Goal: Contribute content: Add original content to the website for others to see

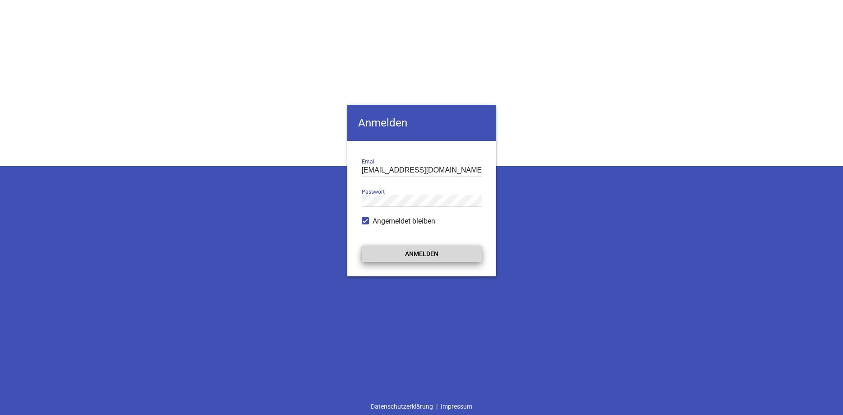
click at [386, 258] on button "Anmelden" at bounding box center [422, 253] width 120 height 16
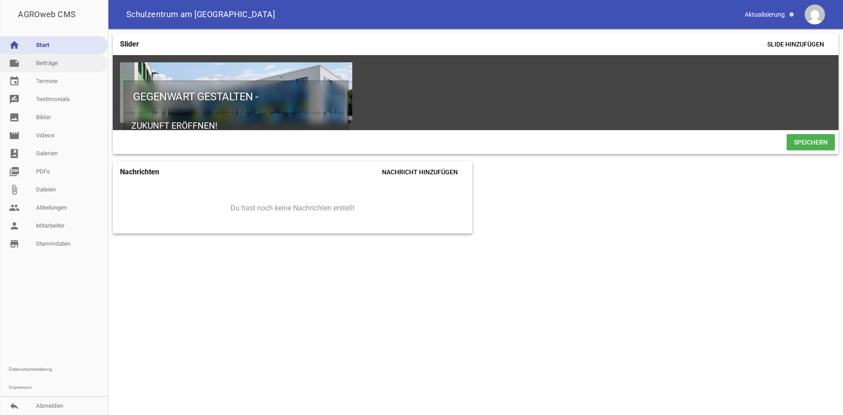
click at [56, 65] on link "note Beiträge" at bounding box center [54, 63] width 108 height 18
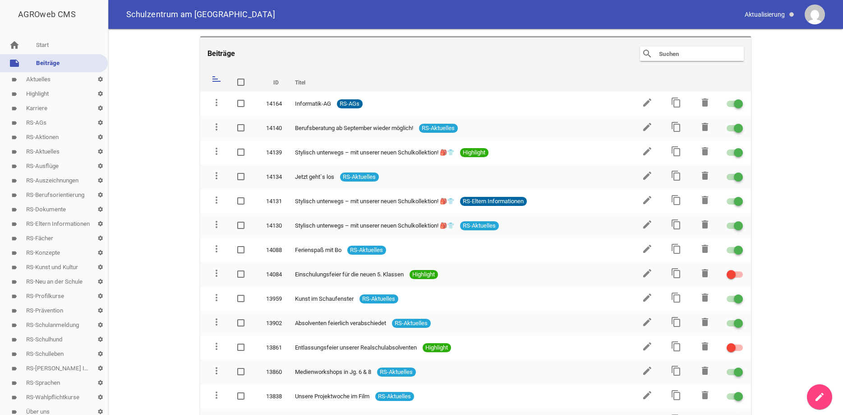
click at [46, 151] on link "label RS-Aktuelles settings" at bounding box center [54, 151] width 108 height 14
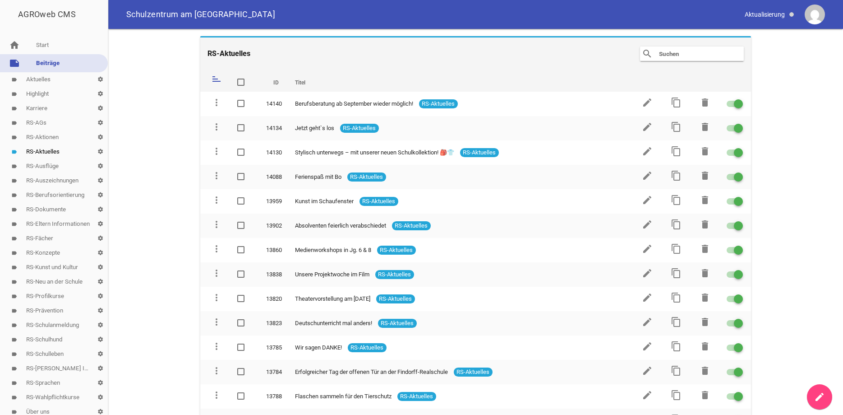
click at [812, 398] on link "create" at bounding box center [819, 396] width 25 height 25
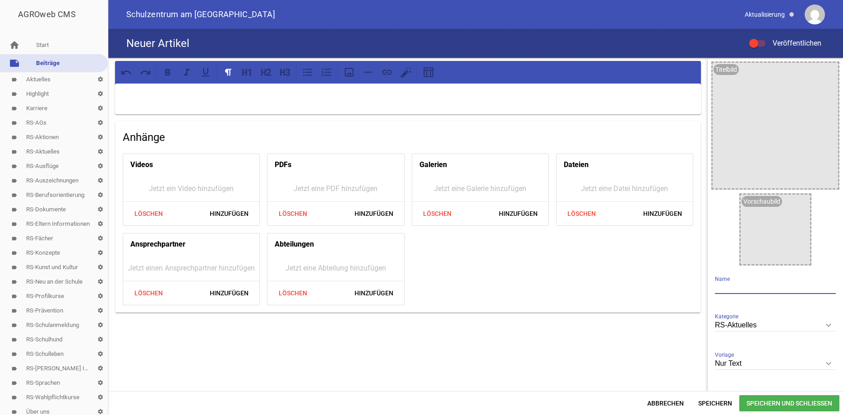
click at [770, 286] on input "text" at bounding box center [775, 287] width 121 height 12
paste input "Sponsorenlauf am Vördee See – [GEOGRAPHIC_DATA][DATE]"
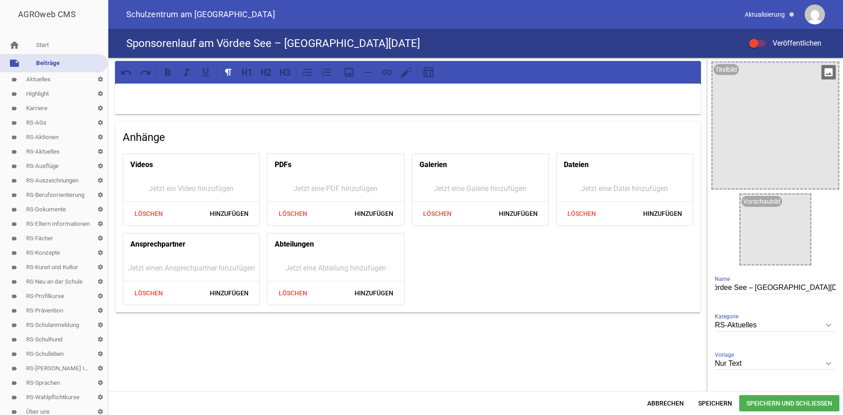
type input "Sponsorenlauf am Vördee See – [GEOGRAPHIC_DATA][DATE]"
click at [829, 75] on icon "image" at bounding box center [828, 72] width 14 height 14
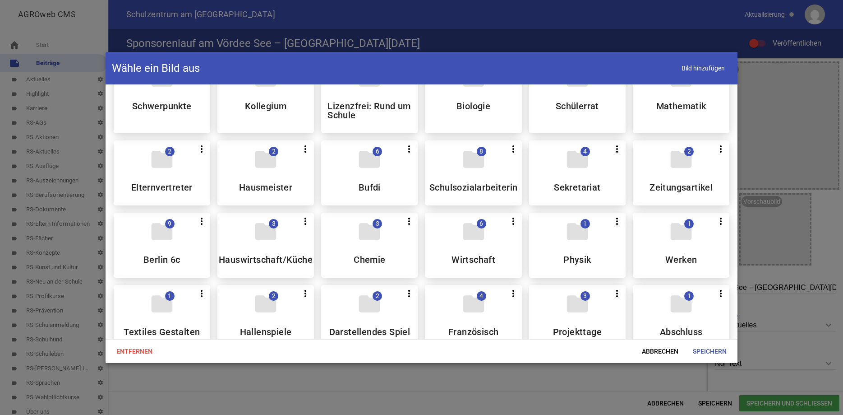
scroll to position [0, 0]
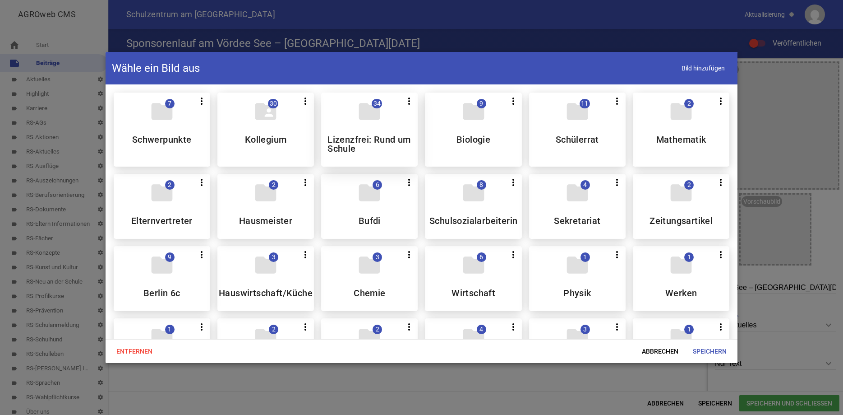
click at [367, 143] on h5 "Lizenzfrei: Rund um Schule" at bounding box center [369, 144] width 84 height 18
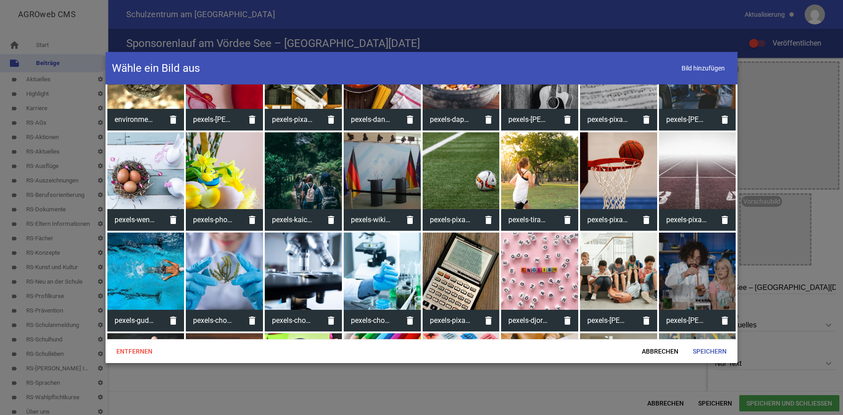
scroll to position [129, 0]
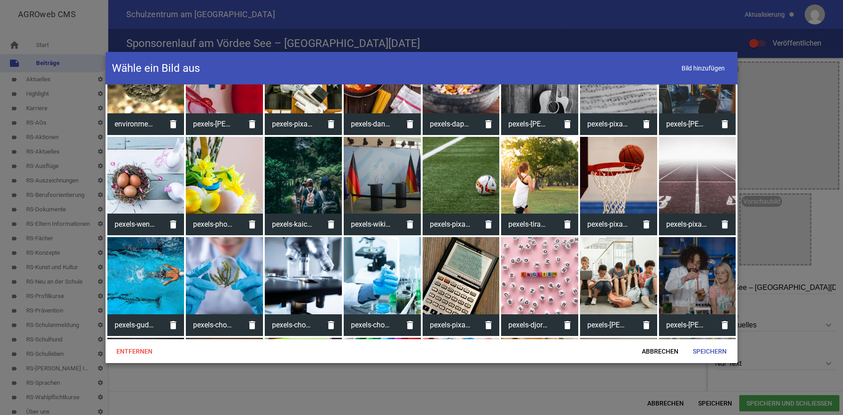
click at [550, 183] on div at bounding box center [539, 175] width 77 height 77
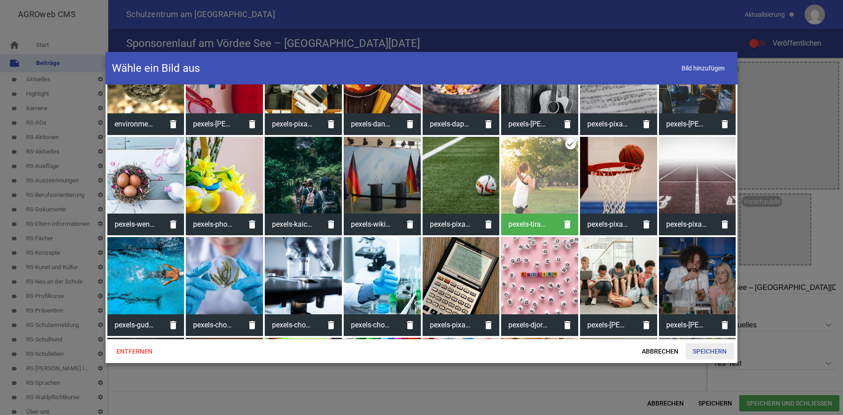
click at [696, 351] on span "Speichern" at bounding box center [710, 351] width 48 height 16
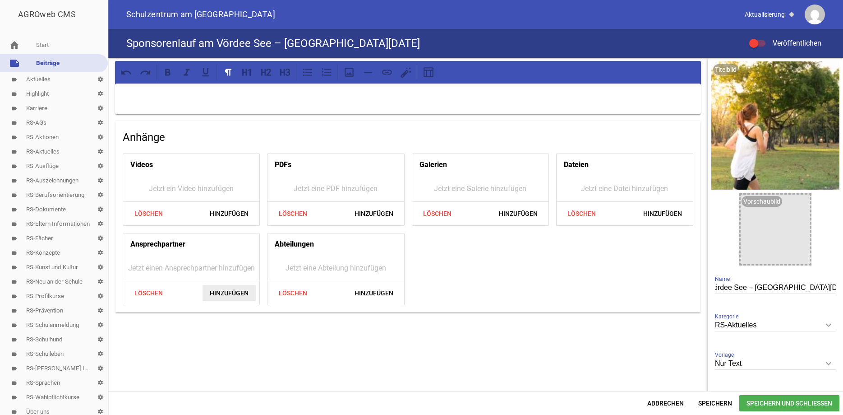
click at [214, 288] on span "Hinzufügen" at bounding box center [229, 293] width 53 height 16
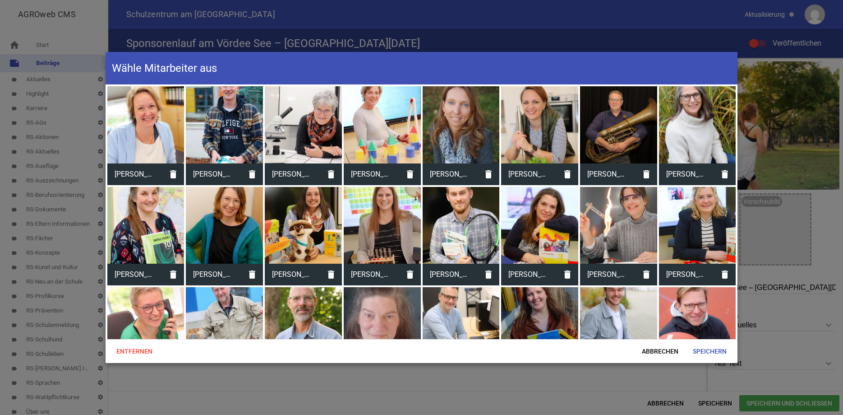
click at [446, 126] on div at bounding box center [461, 124] width 77 height 77
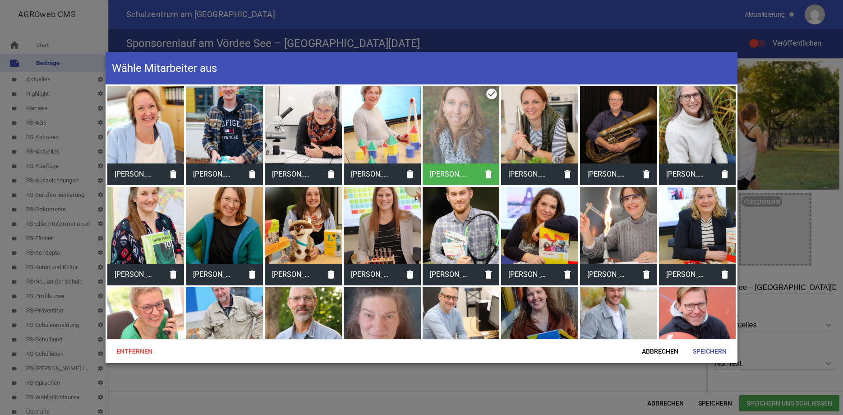
click at [236, 112] on div at bounding box center [224, 124] width 77 height 77
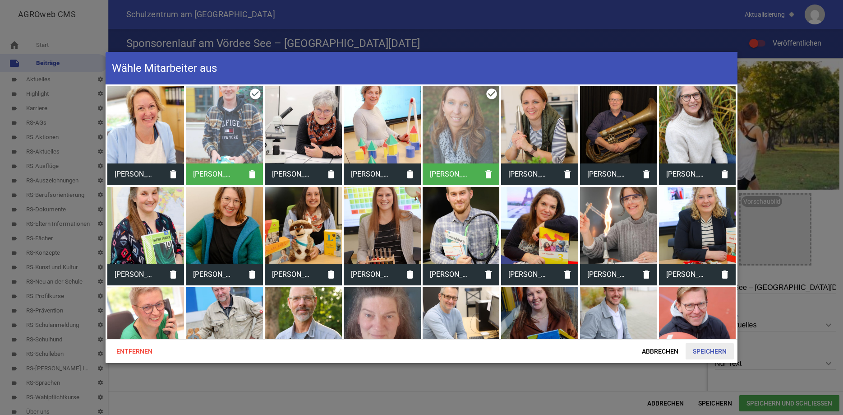
click at [718, 349] on span "Speichern" at bounding box center [710, 351] width 48 height 16
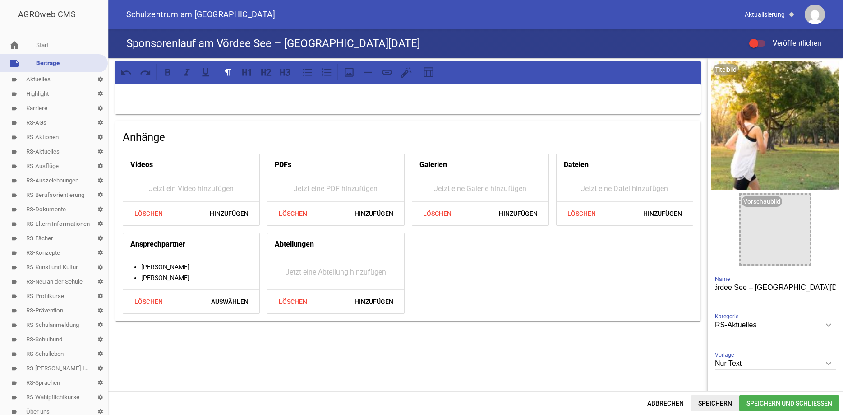
click at [715, 405] on span "Speichern" at bounding box center [715, 403] width 48 height 16
click at [143, 89] on div at bounding box center [408, 98] width 586 height 31
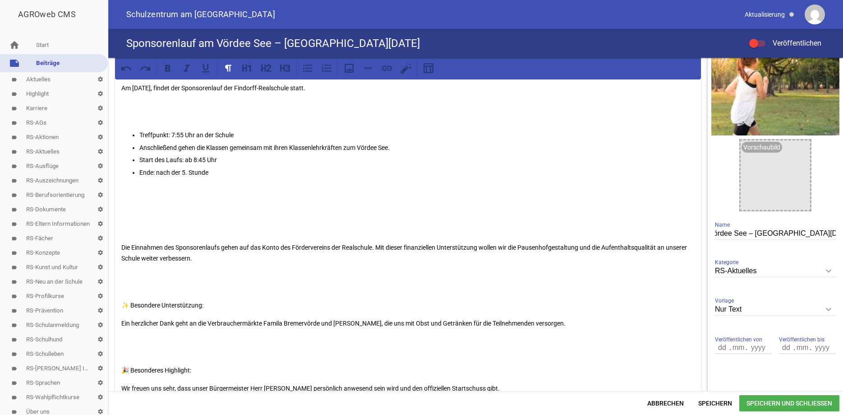
scroll to position [0, 0]
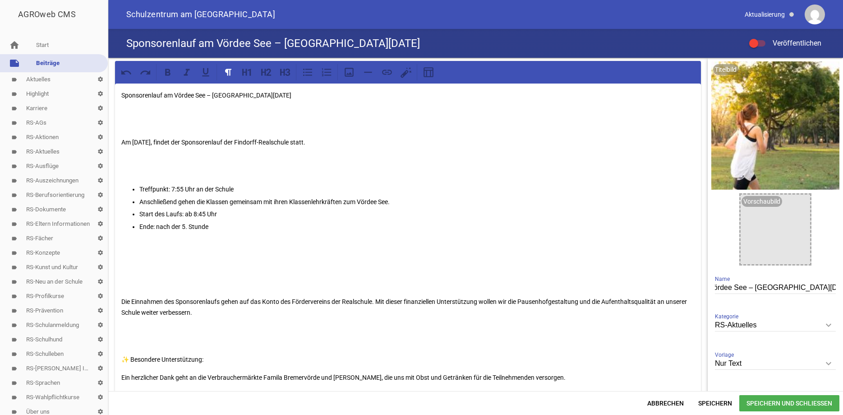
click at [286, 97] on p "Sponsorenlauf am Vördee See – [GEOGRAPHIC_DATA][DATE]" at bounding box center [407, 95] width 573 height 11
click at [121, 133] on div "Am Montag, den 25.08.2025, findet der Sponsorenlauf der Findorff-Realschule sta…" at bounding box center [408, 333] width 586 height 500
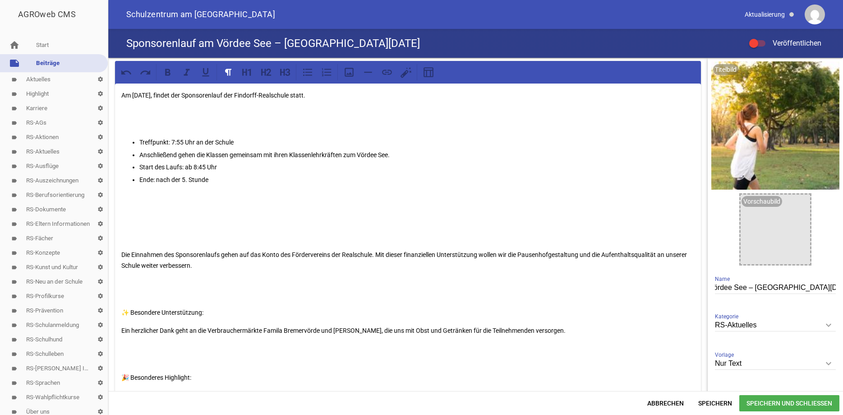
click at [123, 234] on p at bounding box center [407, 231] width 573 height 22
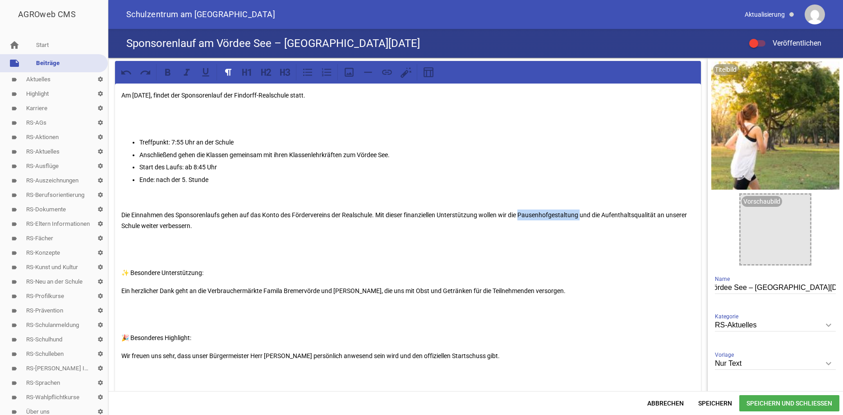
drag, startPoint x: 522, startPoint y: 212, endPoint x: 584, endPoint y: 213, distance: 62.3
click at [584, 213] on p "Die Einnahmen des Sponsorenlaufs gehen auf das Konto des Fördervereins der Real…" at bounding box center [407, 220] width 573 height 22
click at [170, 74] on icon at bounding box center [167, 72] width 5 height 7
drag, startPoint x: 606, startPoint y: 212, endPoint x: 660, endPoint y: 215, distance: 53.7
click at [660, 215] on p "Die Einnahmen des Sponsorenlaufs gehen auf das Konto des Fördervereins der Real…" at bounding box center [407, 220] width 573 height 22
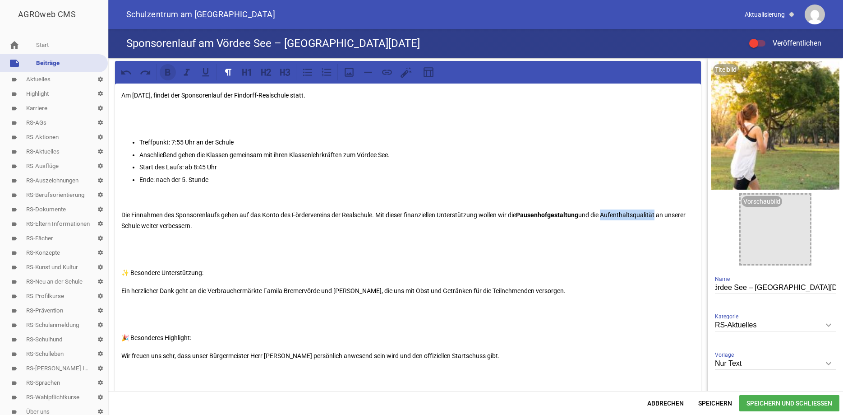
click at [168, 75] on icon at bounding box center [167, 72] width 5 height 7
drag, startPoint x: 171, startPoint y: 143, endPoint x: 134, endPoint y: 142, distance: 37.5
click at [139, 142] on li "Treffpunkt: 7:55 Uhr an der Schule" at bounding box center [416, 142] width 555 height 11
click at [168, 76] on icon at bounding box center [168, 72] width 12 height 12
drag, startPoint x: 202, startPoint y: 95, endPoint x: 157, endPoint y: 94, distance: 45.6
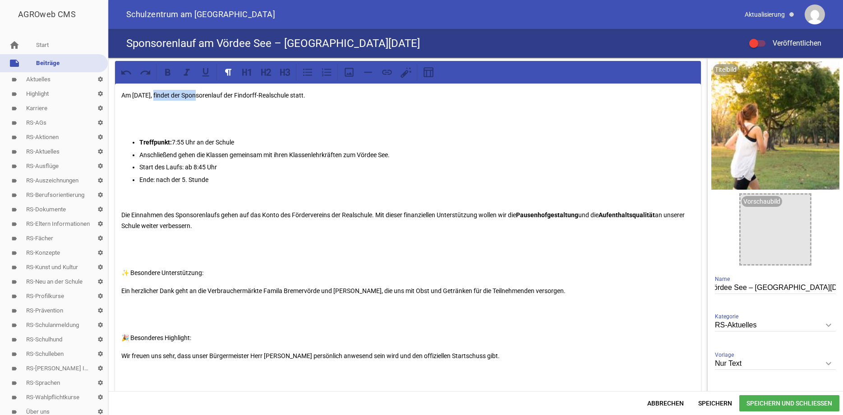
click at [157, 94] on p "Am Montag, den 25.08.2025, findet der Sponsorenlauf der Findorff-Realschule sta…" at bounding box center [407, 95] width 573 height 11
click at [166, 74] on icon at bounding box center [167, 72] width 5 height 7
drag, startPoint x: 277, startPoint y: 96, endPoint x: 234, endPoint y: 93, distance: 42.5
click at [234, 93] on p "Am Montag, den 25.08.2025, findet der Sponsorenlauf der Findorff-Realschule sta…" at bounding box center [407, 95] width 573 height 11
click at [173, 70] on icon at bounding box center [168, 72] width 12 height 12
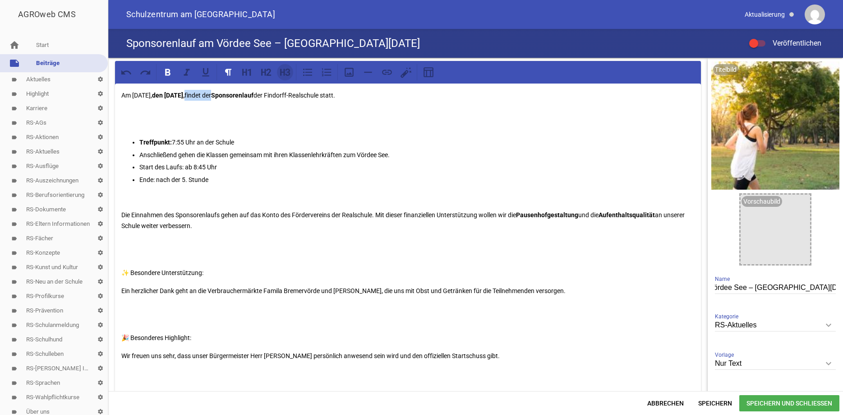
click at [285, 67] on icon at bounding box center [285, 72] width 12 height 12
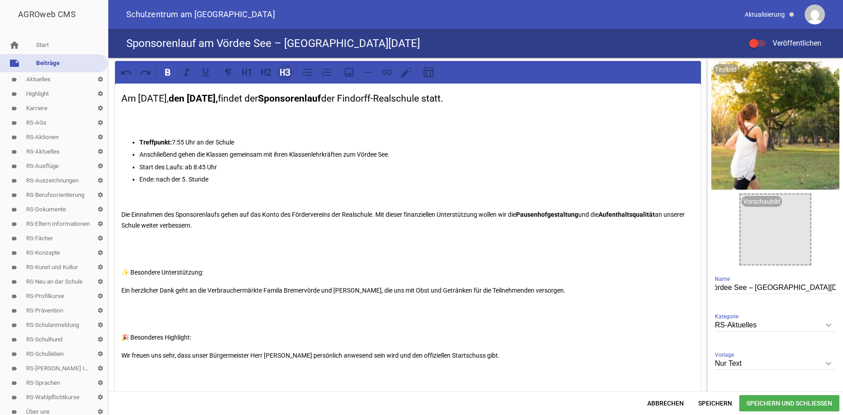
click at [285, 67] on icon at bounding box center [285, 72] width 12 height 12
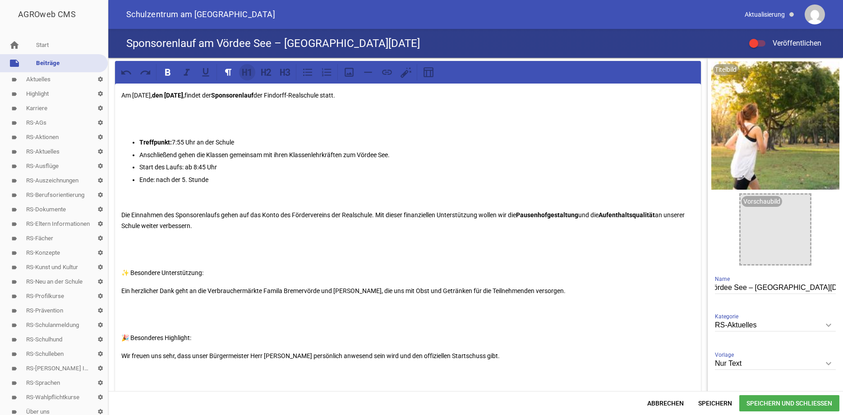
click at [250, 72] on icon at bounding box center [249, 72] width 3 height 7
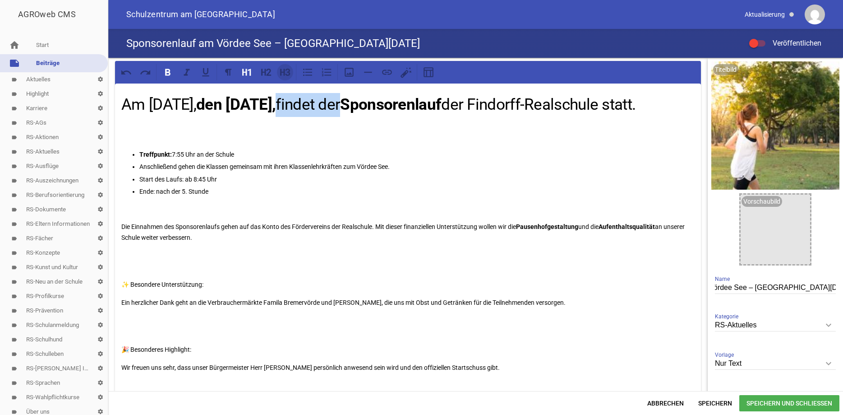
click at [284, 73] on icon at bounding box center [282, 72] width 5 height 7
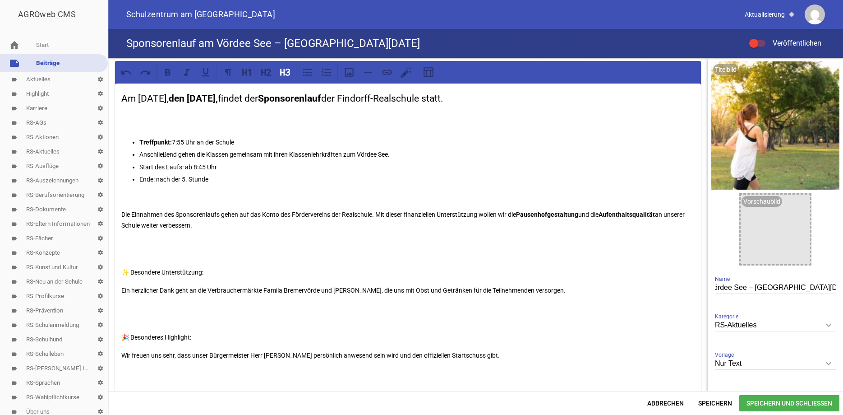
click at [507, 100] on h3 "Am Montag, den 25.08.2025, findet der Sponsorenlauf der Findorff-Realschule sta…" at bounding box center [407, 99] width 573 height 14
drag, startPoint x: 330, startPoint y: 212, endPoint x: 258, endPoint y: 212, distance: 71.7
click at [258, 212] on p "Die Einnahmen des Sponsorenlaufs gehen auf das Konto des Fördervereins der Real…" at bounding box center [407, 220] width 573 height 22
drag, startPoint x: 264, startPoint y: 213, endPoint x: 333, endPoint y: 217, distance: 68.7
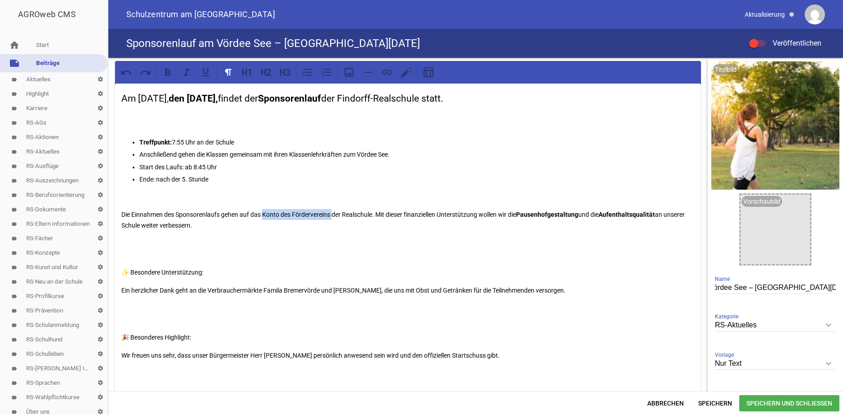
click at [333, 217] on p "Die Einnahmen des Sponsorenlaufs gehen auf das Konto des Fördervereins der Real…" at bounding box center [407, 220] width 573 height 22
click at [165, 72] on icon at bounding box center [168, 72] width 12 height 12
click at [259, 253] on p at bounding box center [407, 249] width 573 height 22
drag, startPoint x: 205, startPoint y: 270, endPoint x: 131, endPoint y: 272, distance: 74.0
click at [131, 272] on p "✨ Besondere Unterstützung:" at bounding box center [407, 272] width 573 height 11
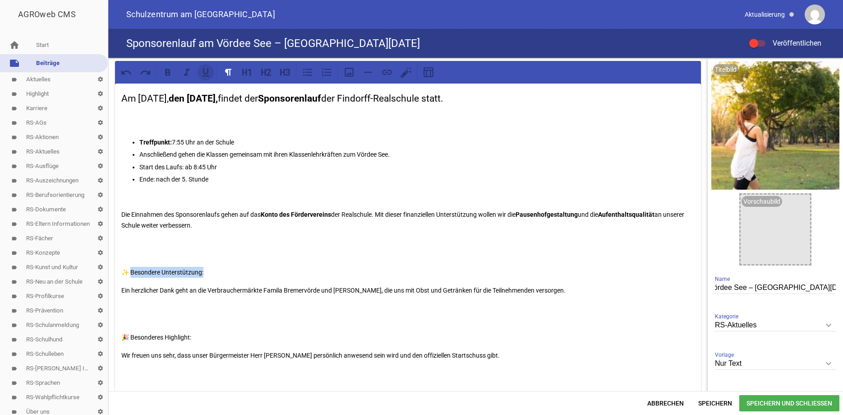
click at [207, 70] on icon at bounding box center [206, 72] width 12 height 12
click at [167, 75] on icon at bounding box center [167, 72] width 5 height 7
click at [224, 236] on div "Am Montag, den 25.08.2025, findet der Sponsorenlauf der Findorff-Realschule sta…" at bounding box center [408, 289] width 586 height 413
drag, startPoint x: 705, startPoint y: 145, endPoint x: 714, endPoint y: 188, distance: 43.4
click at [714, 188] on div "Am Montag, den 25.08.2025, findet der Sponsorenlauf der Findorff-Realschule sta…" at bounding box center [475, 224] width 735 height 333
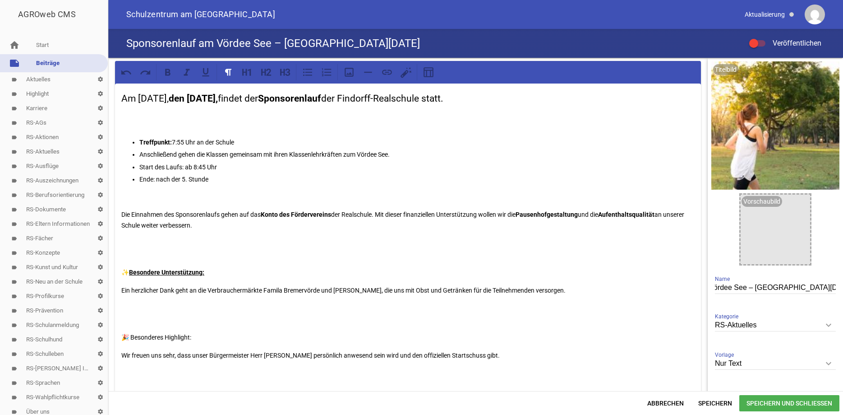
click at [566, 289] on p "Ein herzlicher Dank geht an die Verbrauchermärkte Famila Bremervörde und Edeka …" at bounding box center [407, 290] width 573 height 11
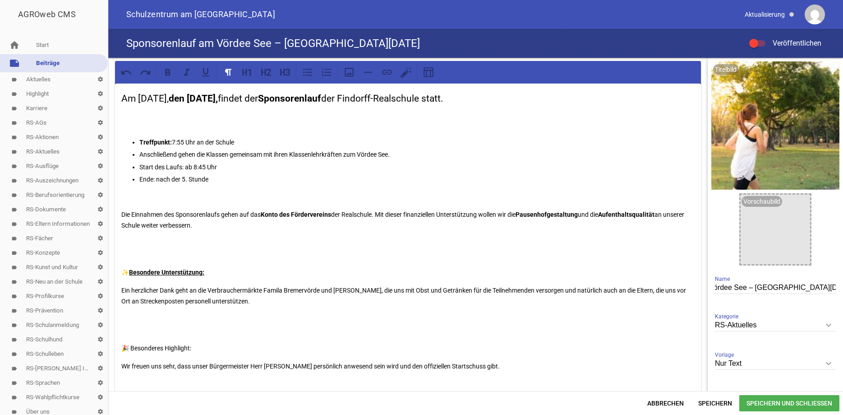
drag, startPoint x: 706, startPoint y: 194, endPoint x: 713, endPoint y: 240, distance: 46.6
click at [713, 240] on div "Am Montag, den 25.08.2025, findet der Sponsorenlauf der Findorff-Realschule sta…" at bounding box center [475, 224] width 735 height 333
drag, startPoint x: 304, startPoint y: 364, endPoint x: 209, endPoint y: 360, distance: 95.2
click at [209, 360] on div "Am Montag, den 25.08.2025, findet der Sponsorenlauf der Findorff-Realschule sta…" at bounding box center [408, 295] width 586 height 424
click at [167, 74] on icon at bounding box center [168, 72] width 12 height 12
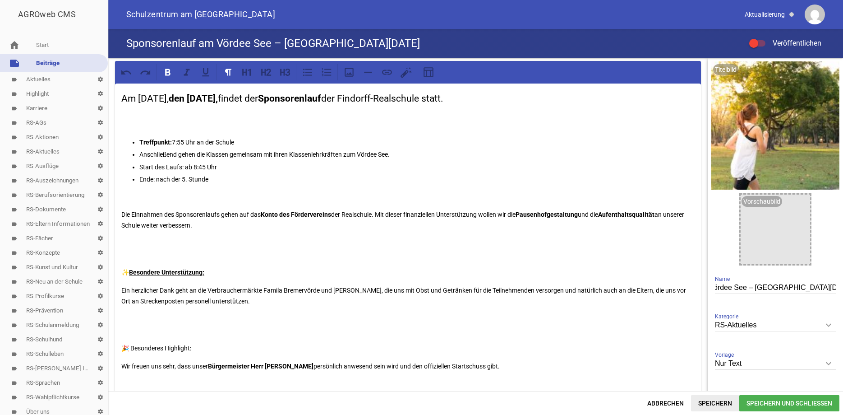
click at [719, 404] on span "Speichern" at bounding box center [715, 403] width 48 height 16
drag, startPoint x: 703, startPoint y: 206, endPoint x: 705, endPoint y: 258, distance: 51.9
click at [705, 258] on div "Am Montag, den 25.08.2025, findet der Sponsorenlauf der Findorff-Realschule sta…" at bounding box center [408, 388] width 600 height 660
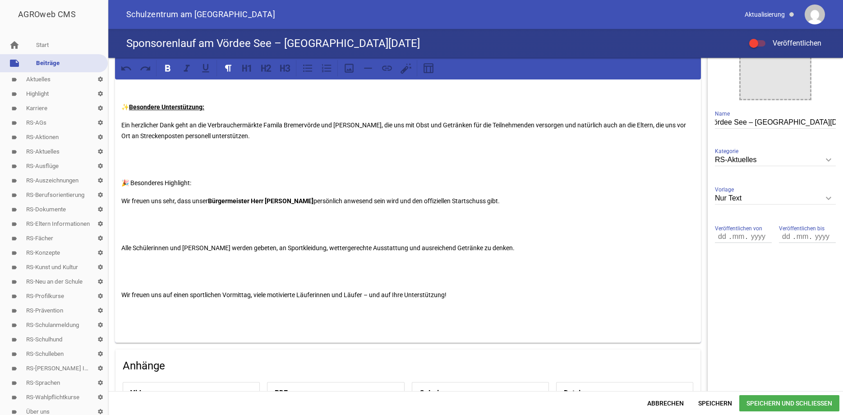
scroll to position [171, 0]
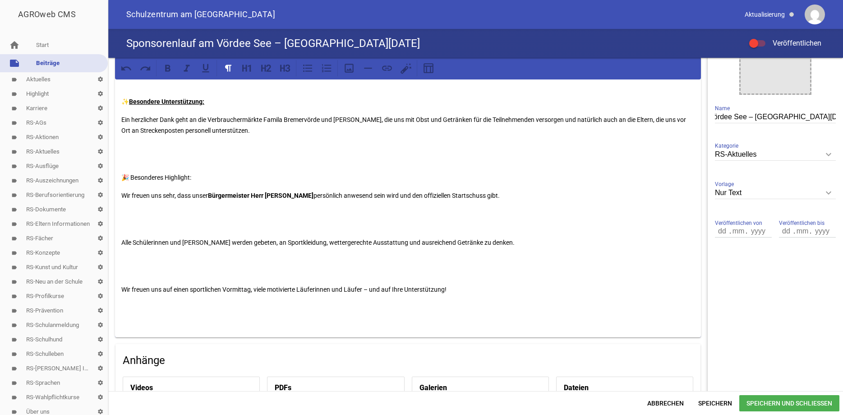
click at [404, 288] on p "Wir freuen uns auf einen sportlichen Vormittag, viele motivierte Läuferinnen un…" at bounding box center [407, 289] width 573 height 11
click at [726, 397] on span "Speichern" at bounding box center [715, 403] width 48 height 16
click at [756, 44] on div at bounding box center [753, 43] width 9 height 9
click at [762, 38] on input "Veröffentlichen" at bounding box center [762, 38] width 0 height 0
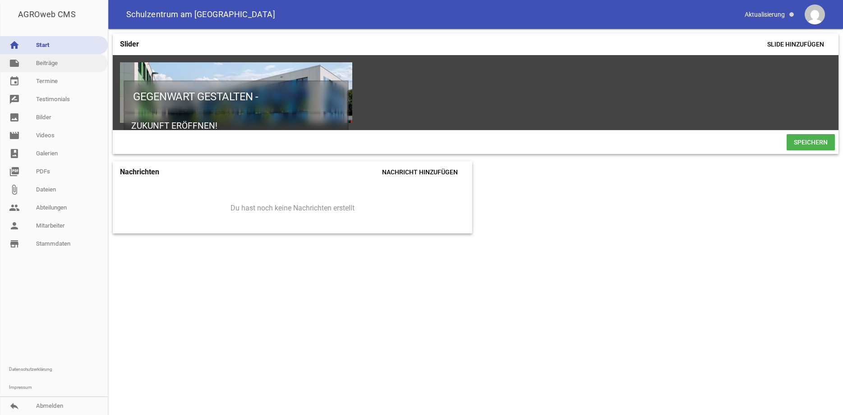
click at [53, 61] on link "note Beiträge" at bounding box center [54, 63] width 108 height 18
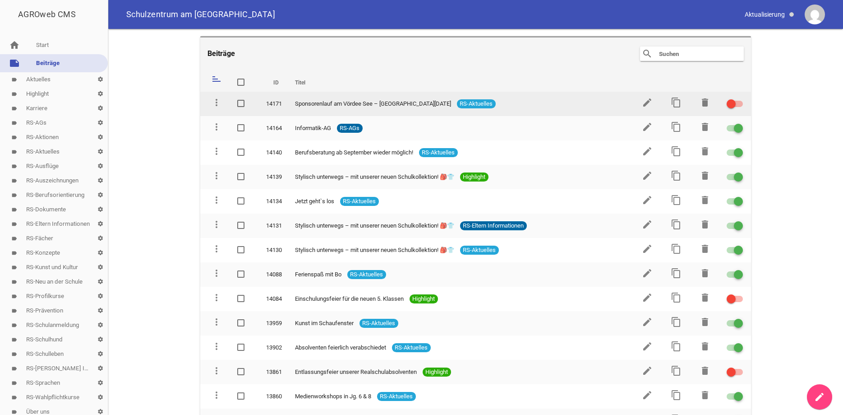
click at [732, 101] on div at bounding box center [731, 103] width 9 height 9
click at [740, 98] on input "checkbox" at bounding box center [740, 98] width 0 height 0
click at [646, 100] on icon "edit" at bounding box center [647, 102] width 11 height 11
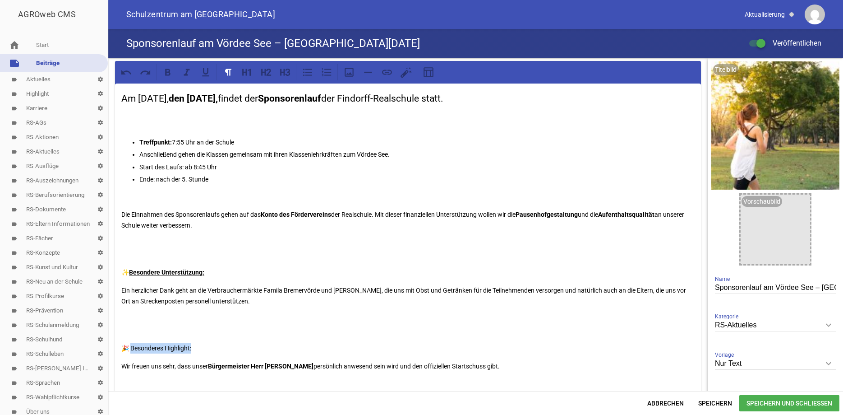
drag, startPoint x: 197, startPoint y: 346, endPoint x: 133, endPoint y: 346, distance: 64.5
click at [133, 346] on p "🎉 Besonderes Highlight:" at bounding box center [407, 347] width 573 height 11
click at [166, 74] on icon at bounding box center [167, 72] width 5 height 7
click at [712, 404] on span "Speichern" at bounding box center [715, 403] width 48 height 16
click at [54, 66] on link "note Beiträge" at bounding box center [54, 63] width 108 height 18
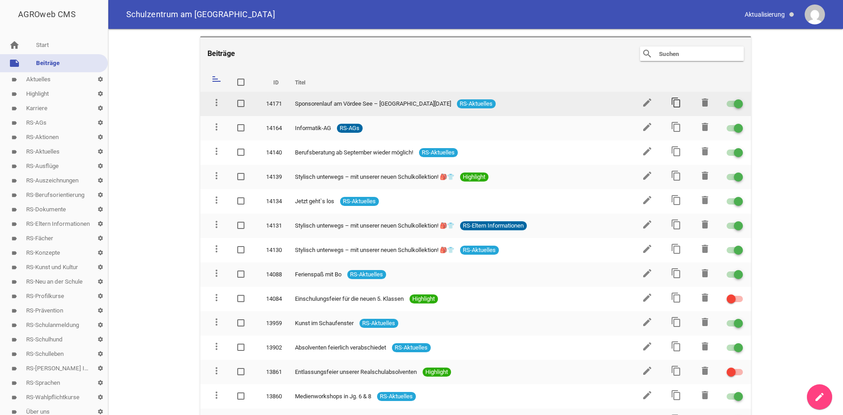
click at [675, 101] on icon "content_copy" at bounding box center [676, 102] width 11 height 11
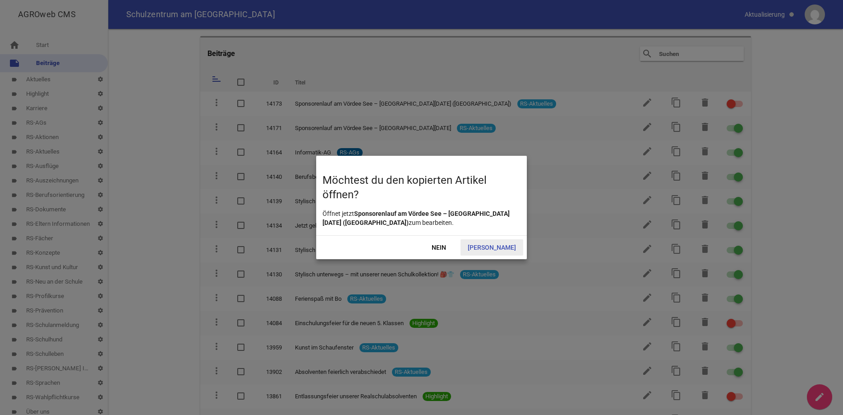
click at [500, 245] on span "Ja" at bounding box center [492, 247] width 63 height 16
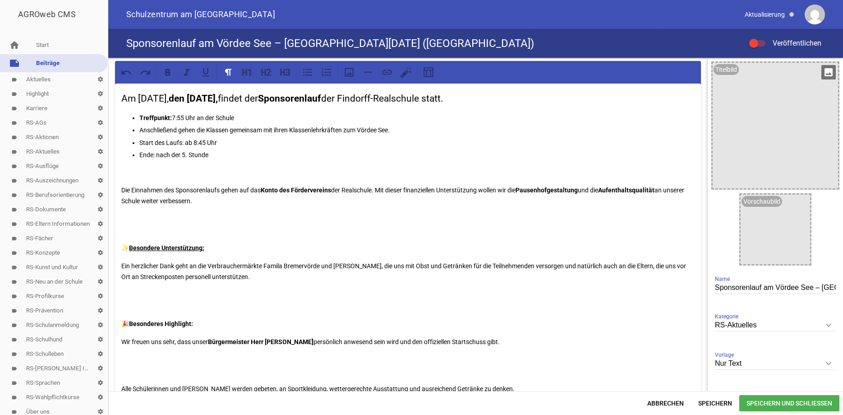
click at [826, 76] on icon "image" at bounding box center [828, 72] width 14 height 14
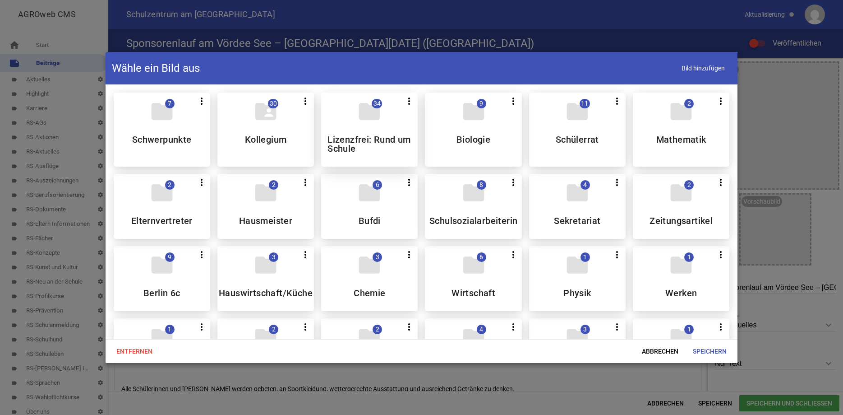
click at [362, 133] on div "folder 34 more_vert Teilen Bearbeiten Löschen Lizenzfrei: Rund um Schule" at bounding box center [369, 129] width 97 height 74
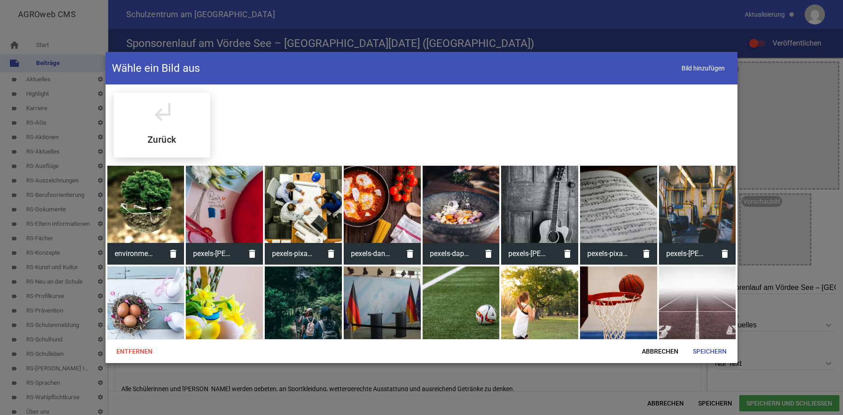
click at [548, 289] on div at bounding box center [539, 304] width 77 height 77
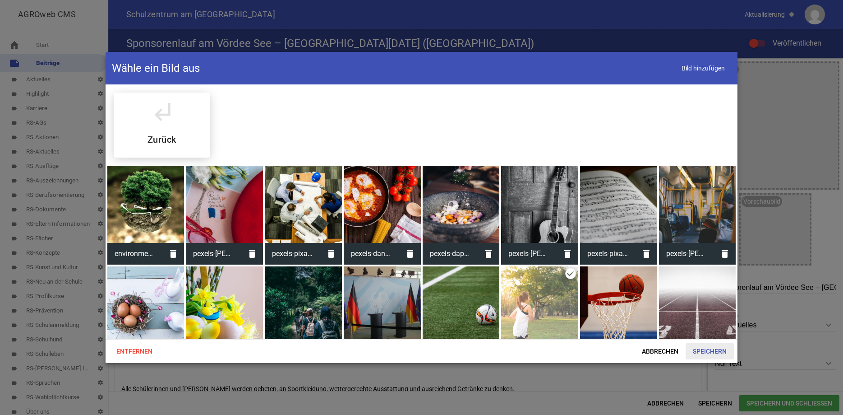
click at [714, 349] on span "Speichern" at bounding box center [710, 351] width 48 height 16
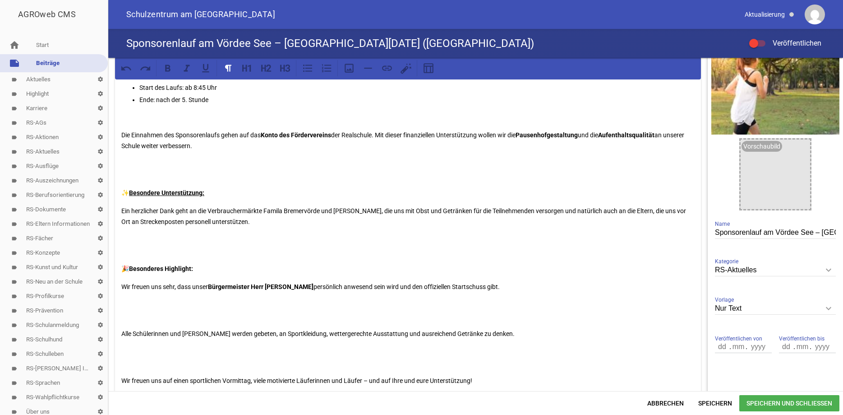
scroll to position [70, 0]
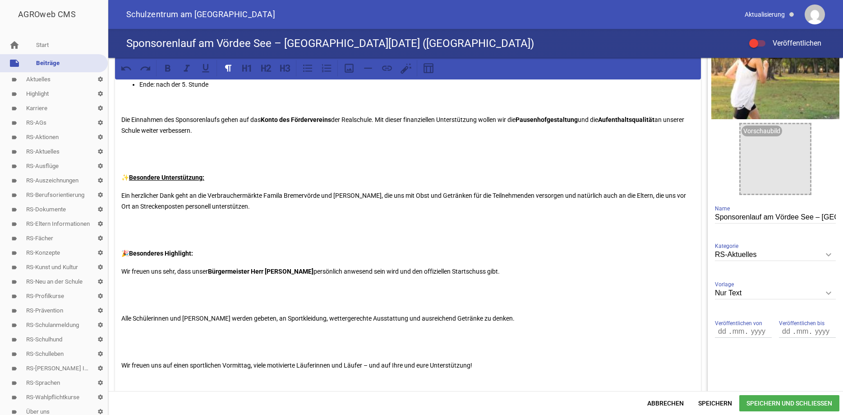
click at [813, 216] on input "Sponsorenlauf am Vördee See – Montag, 25. August 2025 (Kopie)" at bounding box center [775, 217] width 121 height 12
type input "Sponsorenlauf am Vördee See – [GEOGRAPHIC_DATA][DATE]"
click at [826, 253] on icon "keyboard_arrow_down" at bounding box center [828, 254] width 14 height 14
click at [826, 253] on input "RS-Aktuelles" at bounding box center [775, 255] width 121 height 12
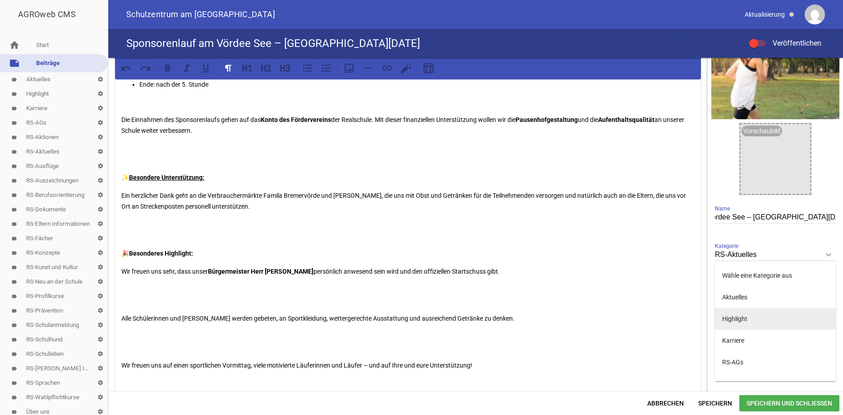
click at [736, 321] on li "Highlight" at bounding box center [775, 319] width 121 height 22
type input "Highlight"
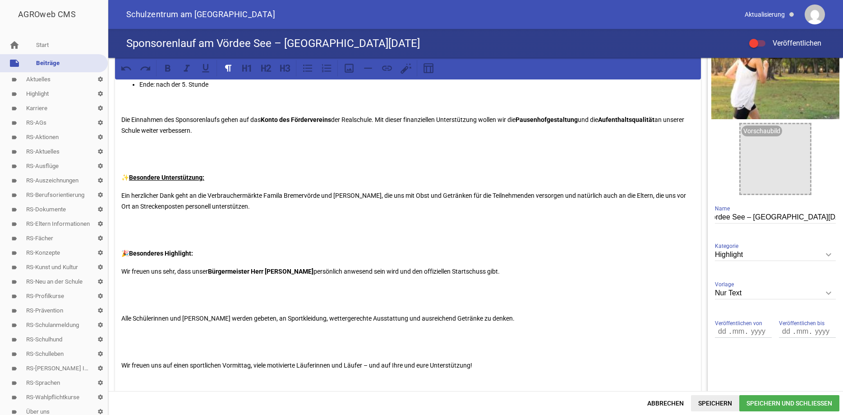
click at [706, 402] on span "Speichern" at bounding box center [715, 403] width 48 height 16
click at [751, 44] on div at bounding box center [753, 43] width 9 height 9
click at [762, 38] on input "Veröffentlichen" at bounding box center [762, 38] width 0 height 0
click at [781, 401] on span "Speichern und Schließen" at bounding box center [789, 403] width 100 height 16
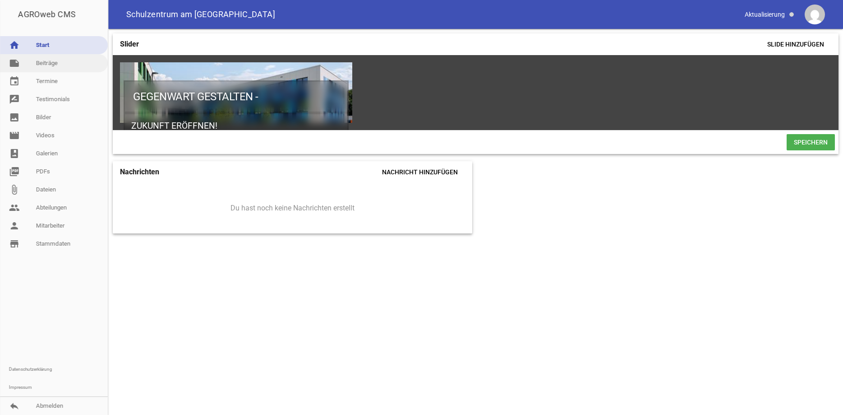
click at [65, 63] on link "note Beiträge" at bounding box center [54, 63] width 108 height 18
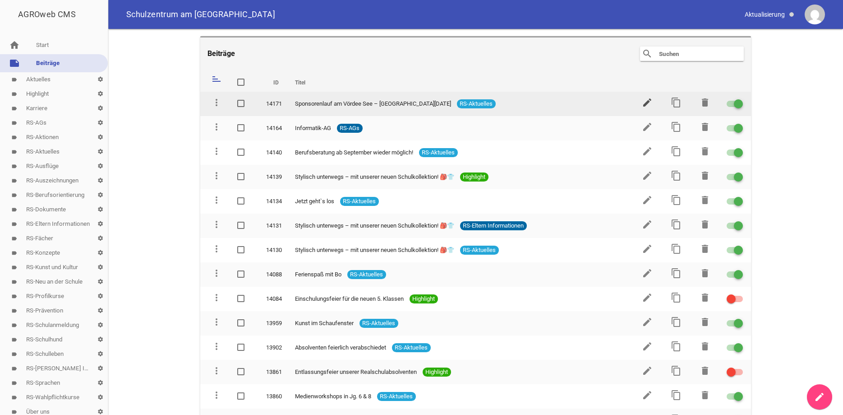
click at [650, 99] on icon "edit" at bounding box center [647, 102] width 11 height 11
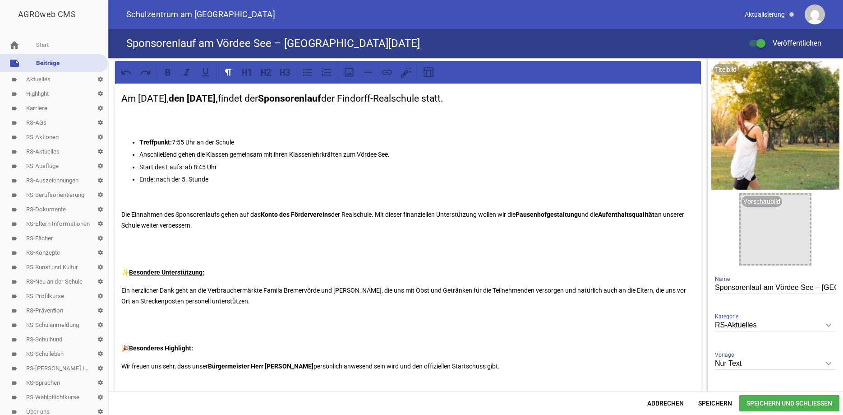
click at [136, 125] on p at bounding box center [407, 119] width 573 height 22
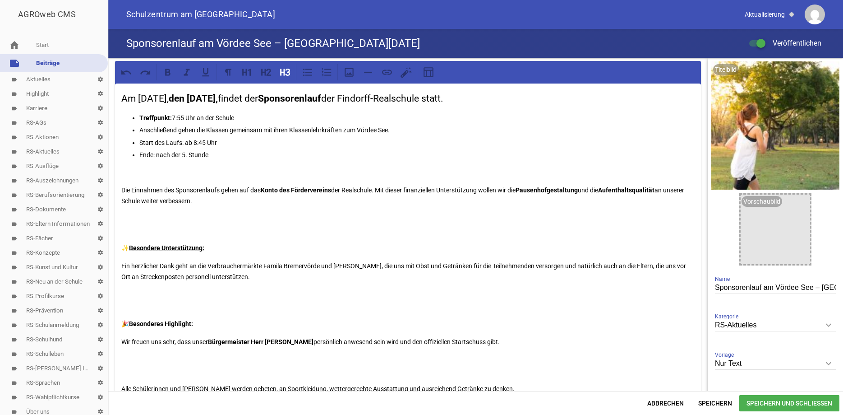
click at [757, 402] on span "Speichern und Schließen" at bounding box center [789, 403] width 100 height 16
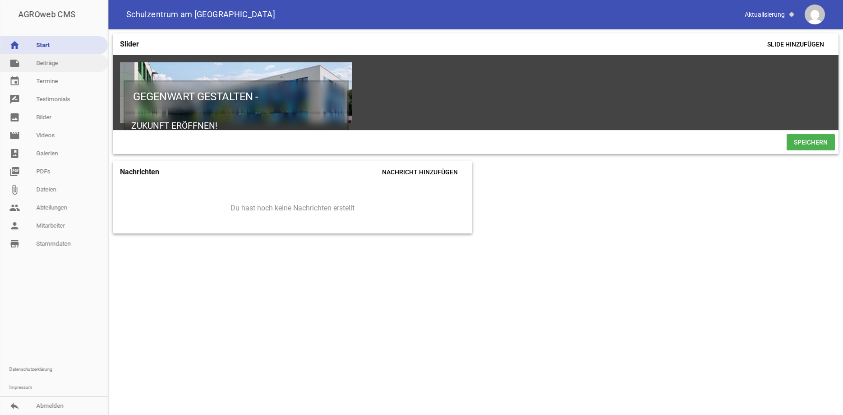
click at [53, 61] on link "note Beiträge" at bounding box center [54, 63] width 108 height 18
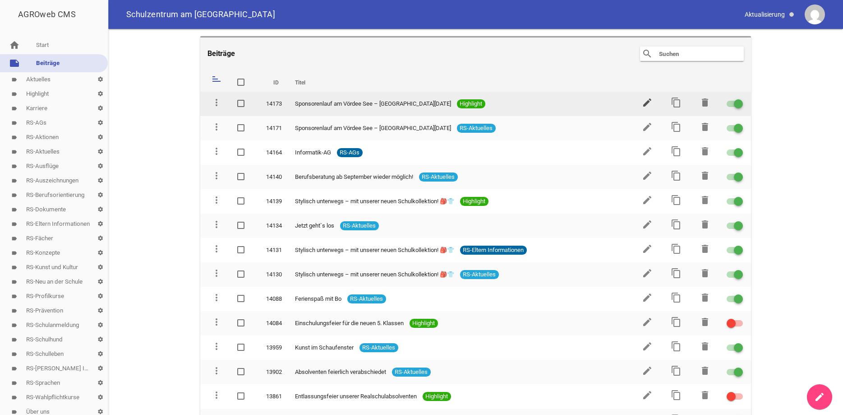
click at [643, 106] on icon "edit" at bounding box center [647, 102] width 11 height 11
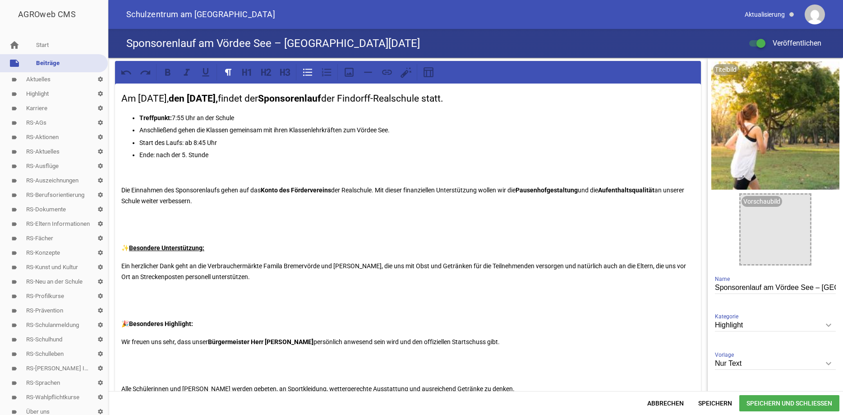
click at [382, 130] on p "Anschließend gehen die Klassen gemeinsam mit ihren Klassenlehrkräften zum Vörde…" at bounding box center [416, 130] width 555 height 11
click at [798, 284] on input "Sponsorenlauf am Vördee See – [GEOGRAPHIC_DATA][DATE]" at bounding box center [775, 287] width 121 height 12
type input "Sponsorenlauf am Vörder See – [GEOGRAPHIC_DATA][DATE]"
click at [791, 404] on span "Speichern und Schließen" at bounding box center [789, 403] width 100 height 16
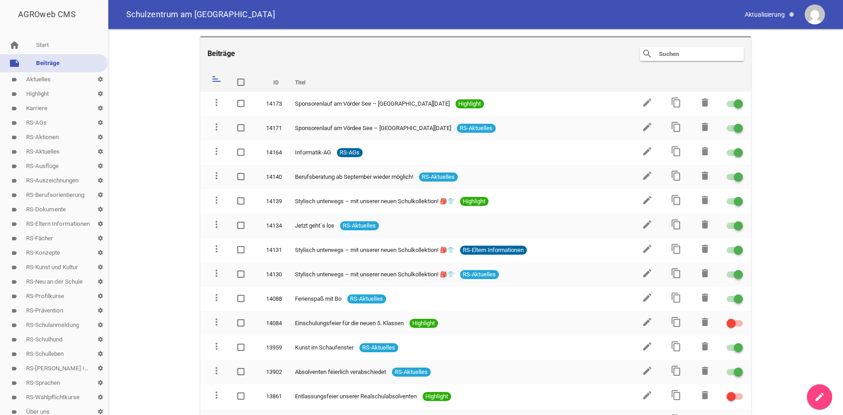
click at [34, 150] on link "label RS-Aktuelles settings" at bounding box center [54, 151] width 108 height 14
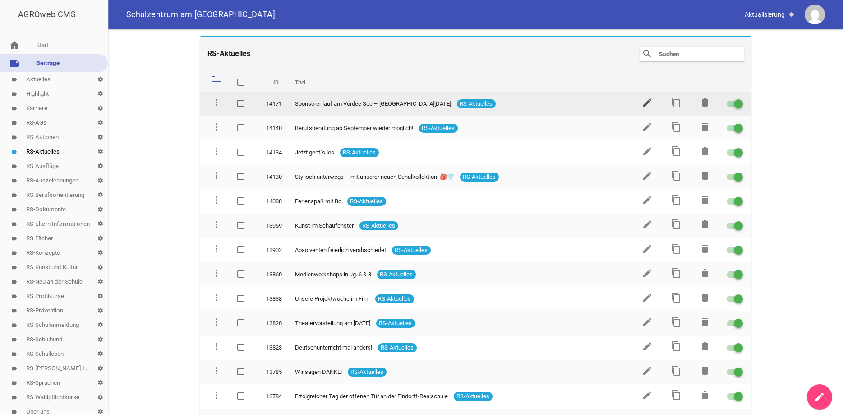
click at [645, 102] on icon "edit" at bounding box center [647, 102] width 11 height 11
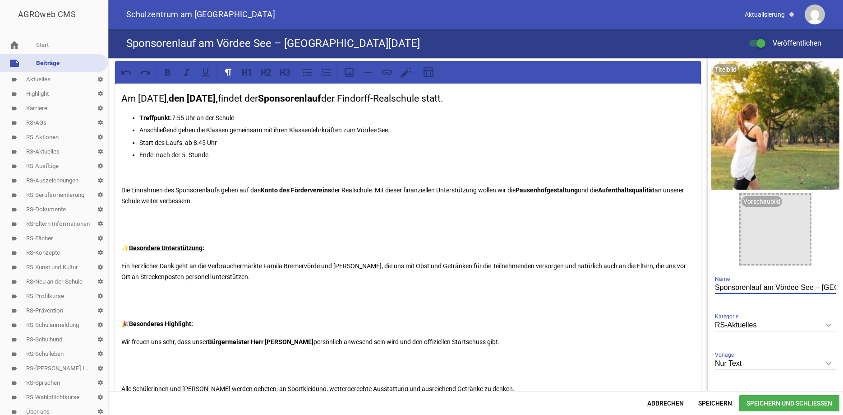
click at [798, 287] on input "Sponsorenlauf am Vördee See – [GEOGRAPHIC_DATA][DATE]" at bounding box center [775, 287] width 121 height 12
type input "Sponsorenlauf am Vörder See – [GEOGRAPHIC_DATA][DATE]"
click at [381, 132] on p "Anschließend gehen die Klassen gemeinsam mit ihren Klassenlehrkräften zum Vörde…" at bounding box center [416, 130] width 555 height 11
click at [774, 401] on span "Speichern und Schließen" at bounding box center [789, 403] width 100 height 16
